Goal: Transaction & Acquisition: Purchase product/service

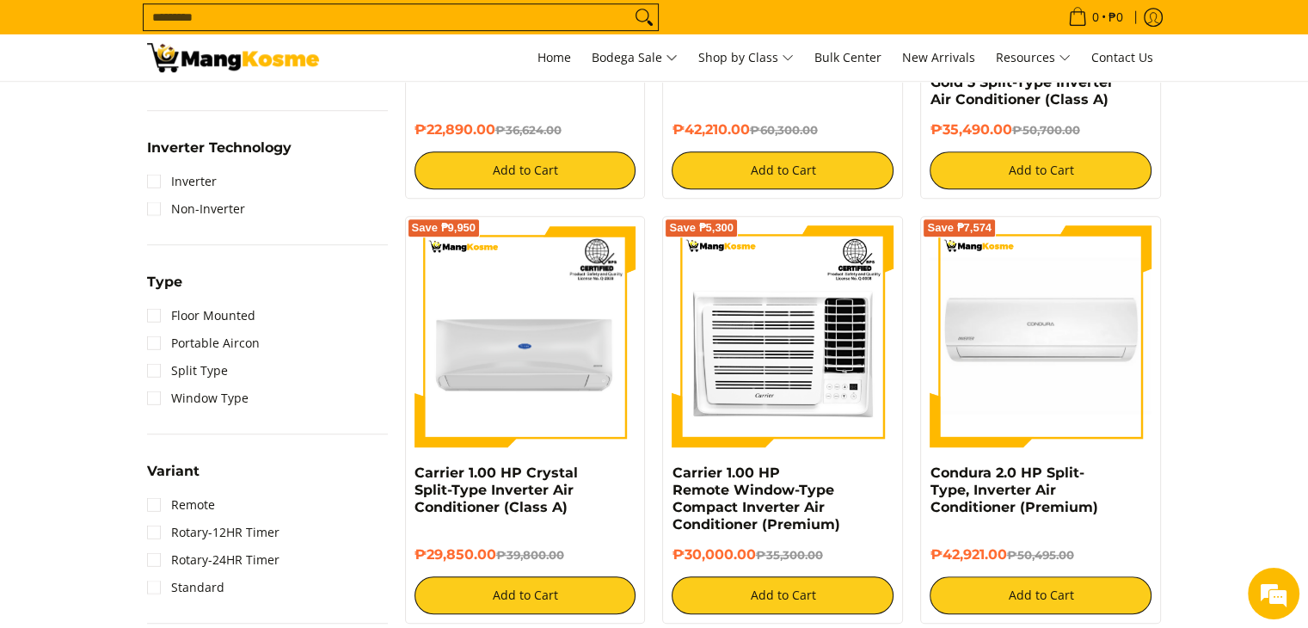
scroll to position [1097, 0]
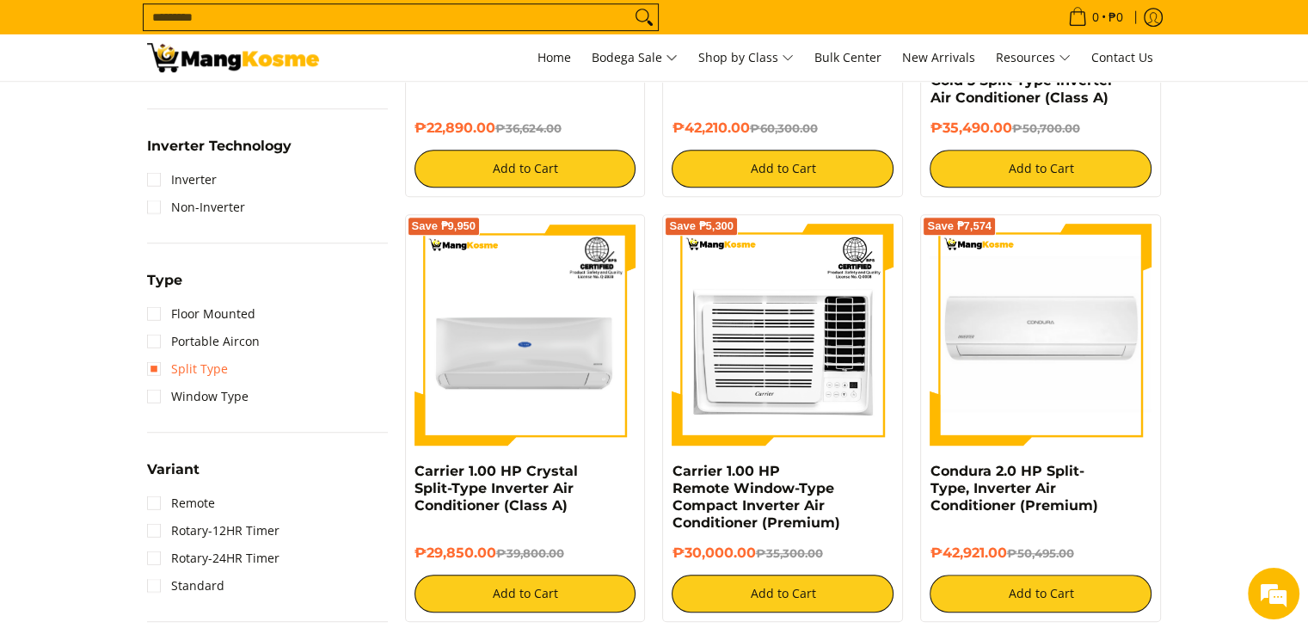
click at [203, 375] on link "Split Type" at bounding box center [187, 369] width 81 height 28
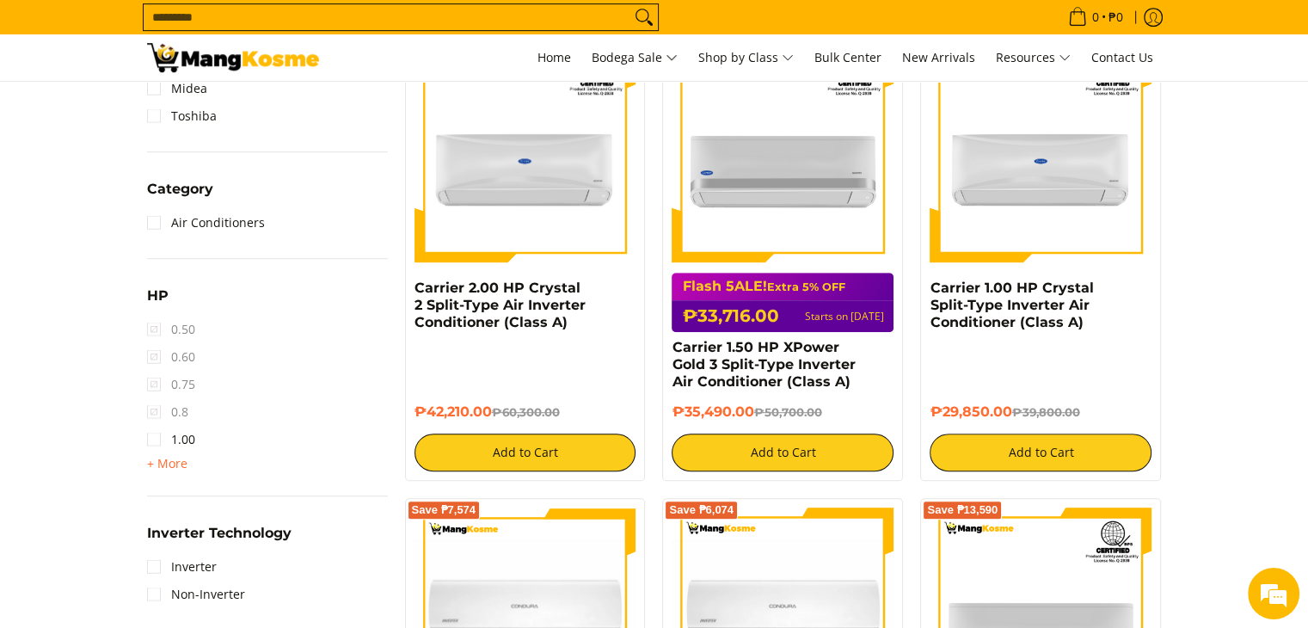
scroll to position [815, 0]
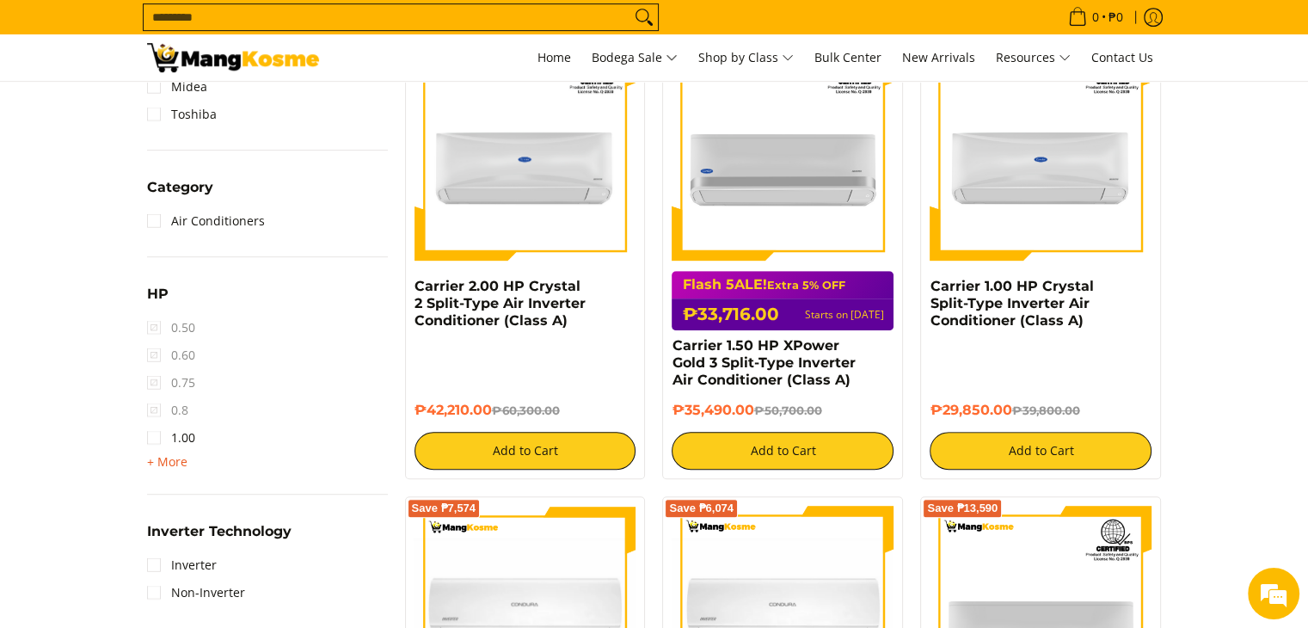
click at [170, 458] on span "+ More" at bounding box center [167, 462] width 40 height 14
click at [184, 486] on link "2.00" at bounding box center [171, 493] width 48 height 28
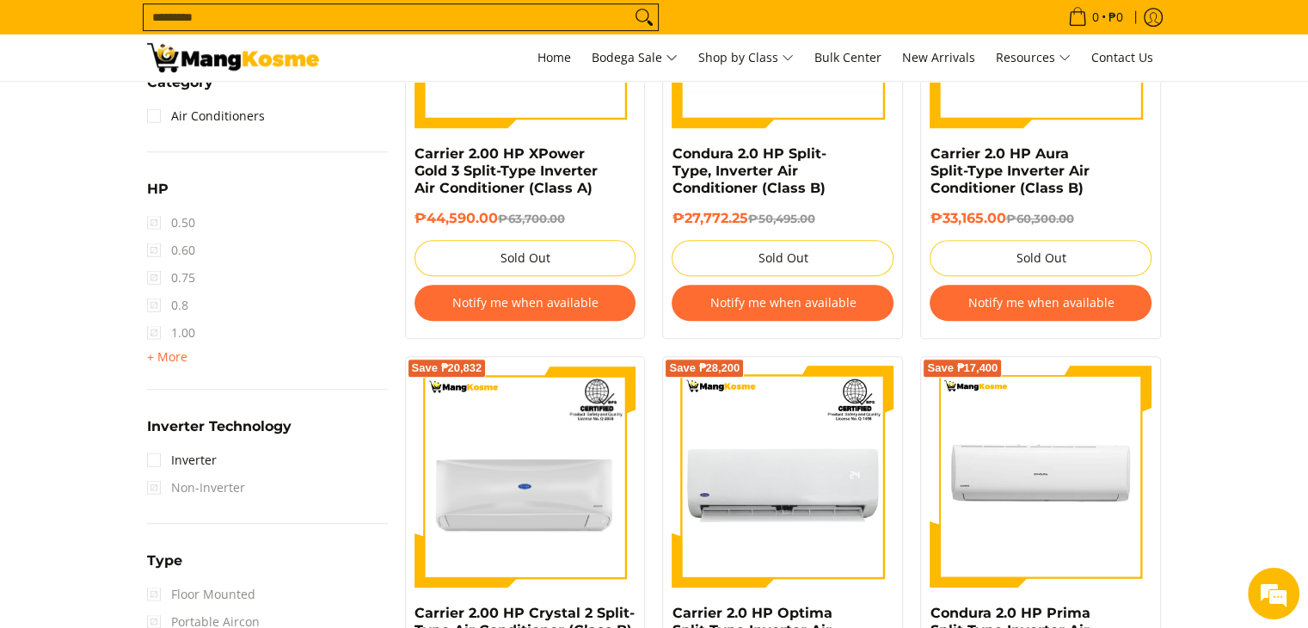
scroll to position [950, 0]
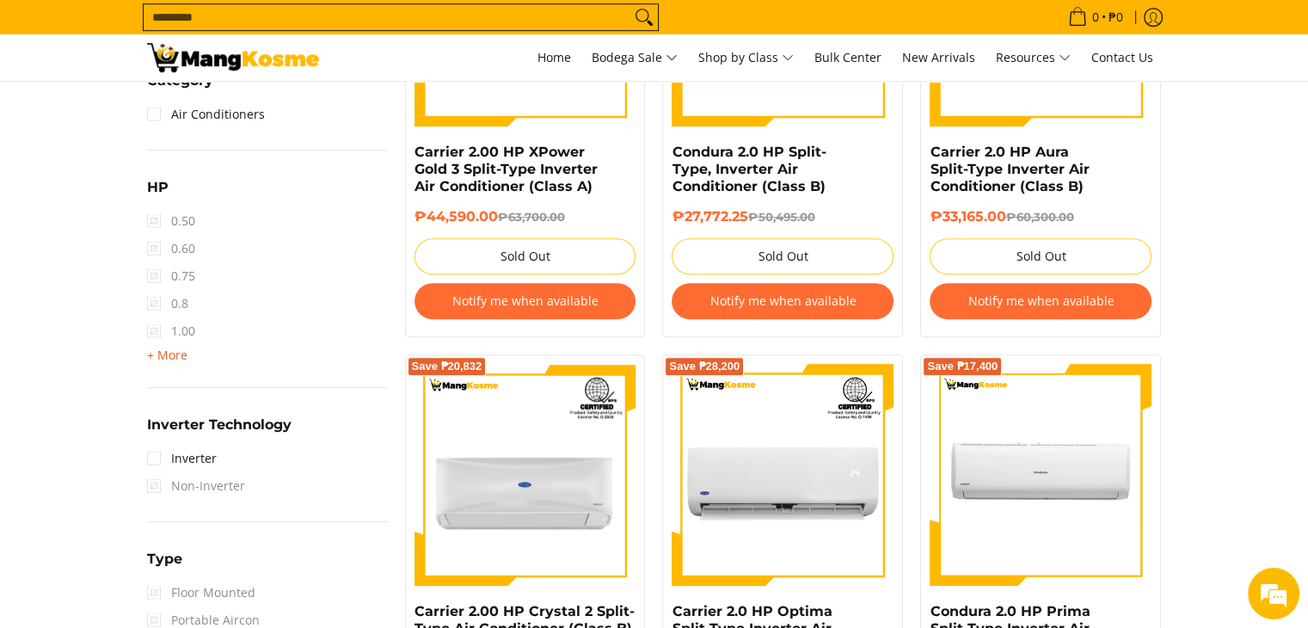
click at [179, 352] on span "+ More" at bounding box center [167, 355] width 40 height 14
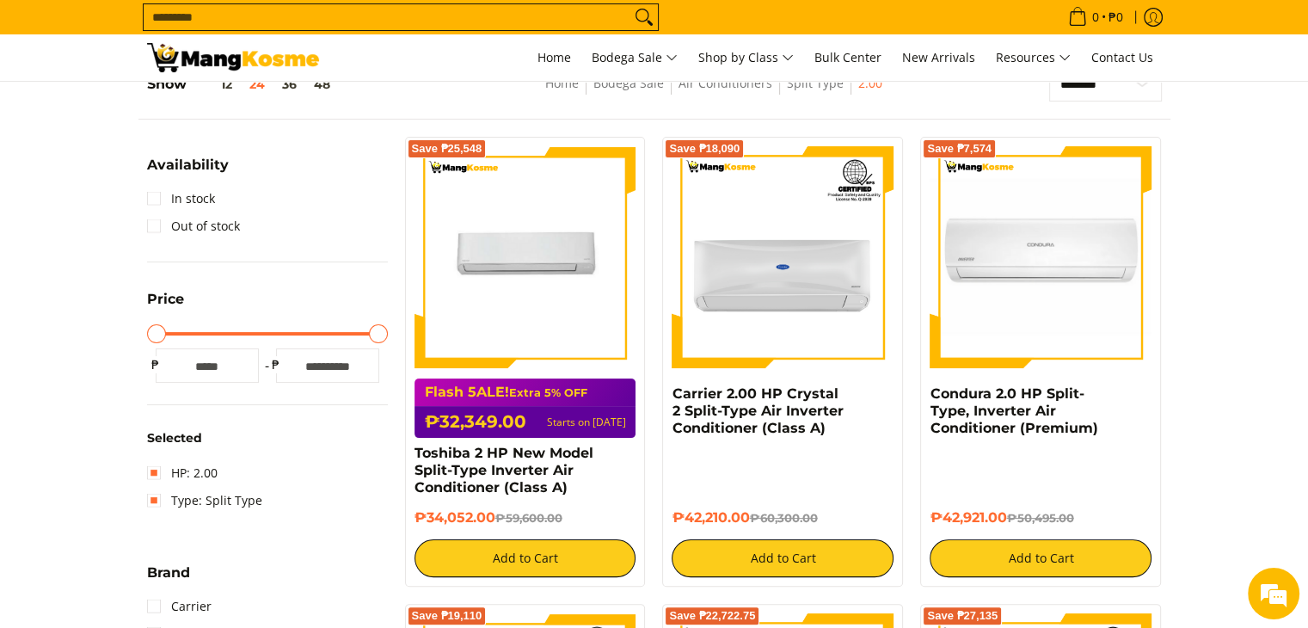
scroll to position [34, 0]
